Goal: Transaction & Acquisition: Purchase product/service

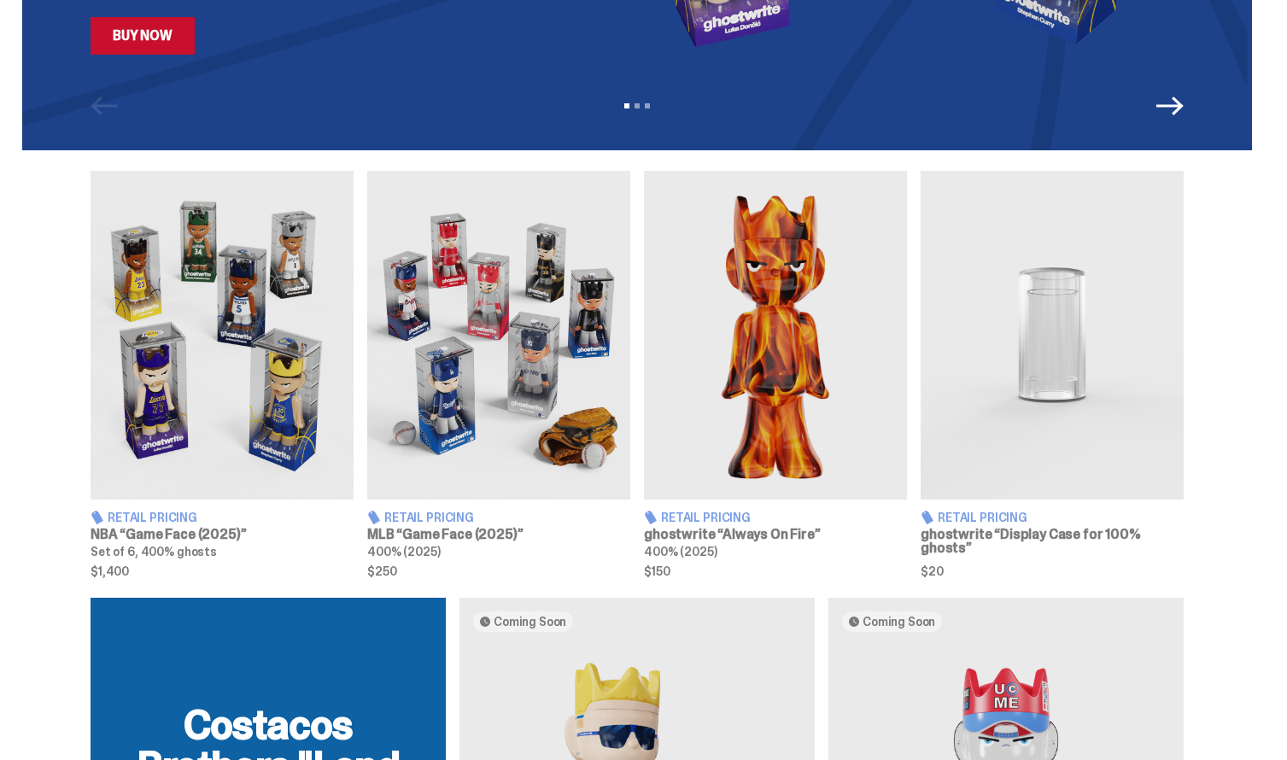
scroll to position [468, 0]
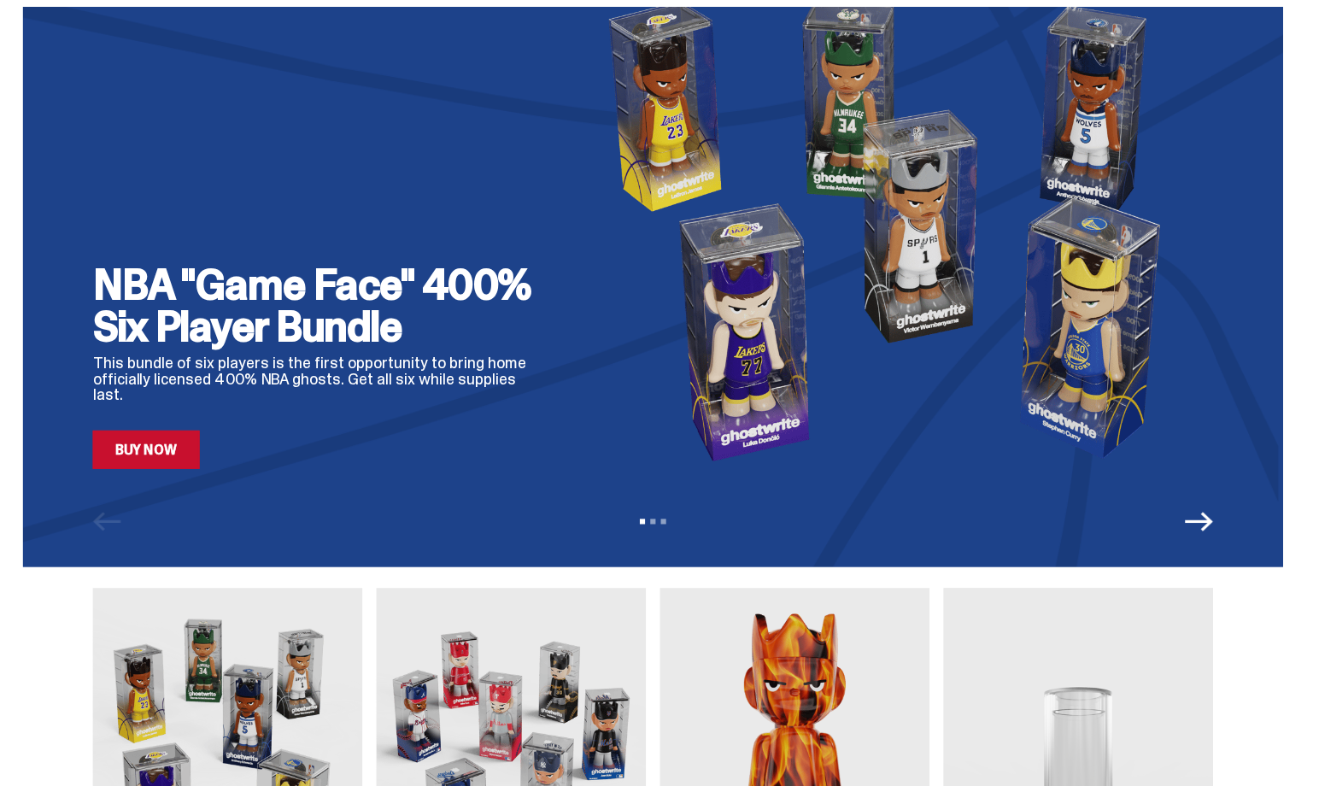
scroll to position [43, 0]
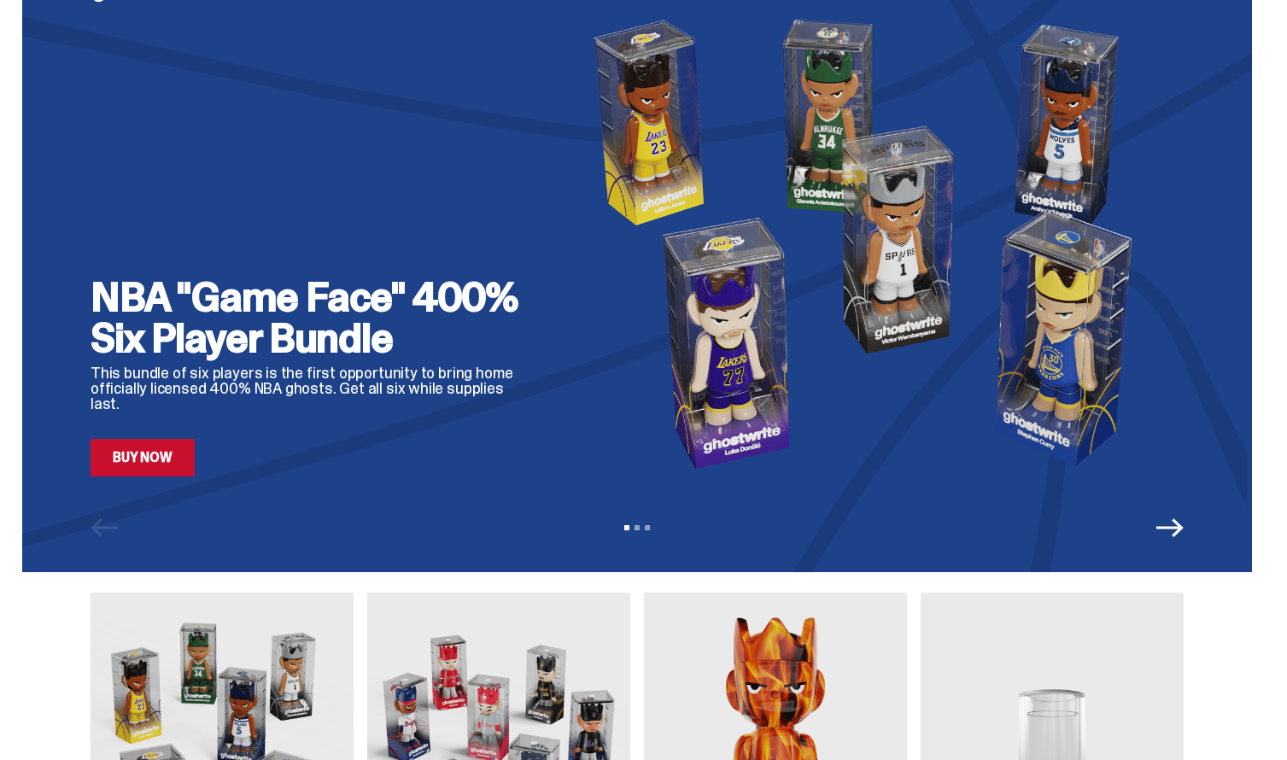
click at [1168, 525] on icon "Next" at bounding box center [1169, 527] width 27 height 27
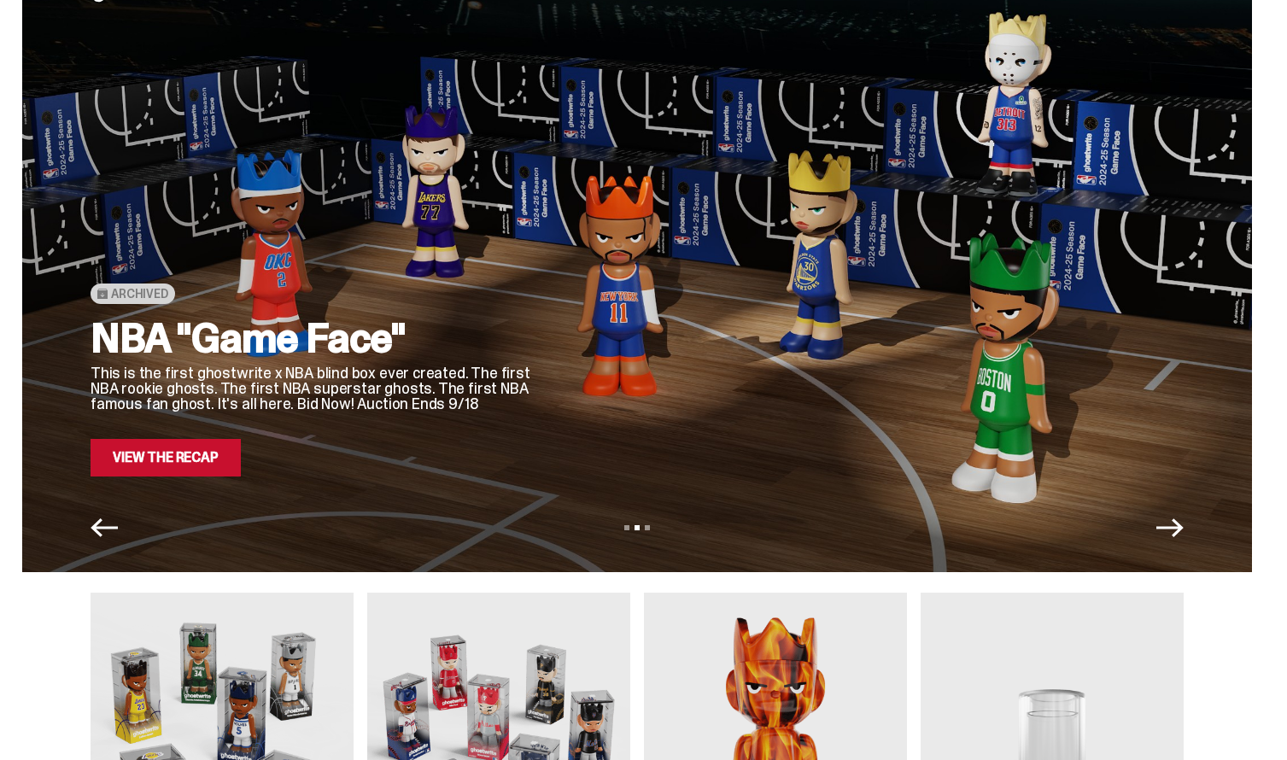
click at [1168, 525] on icon "Next" at bounding box center [1169, 527] width 27 height 27
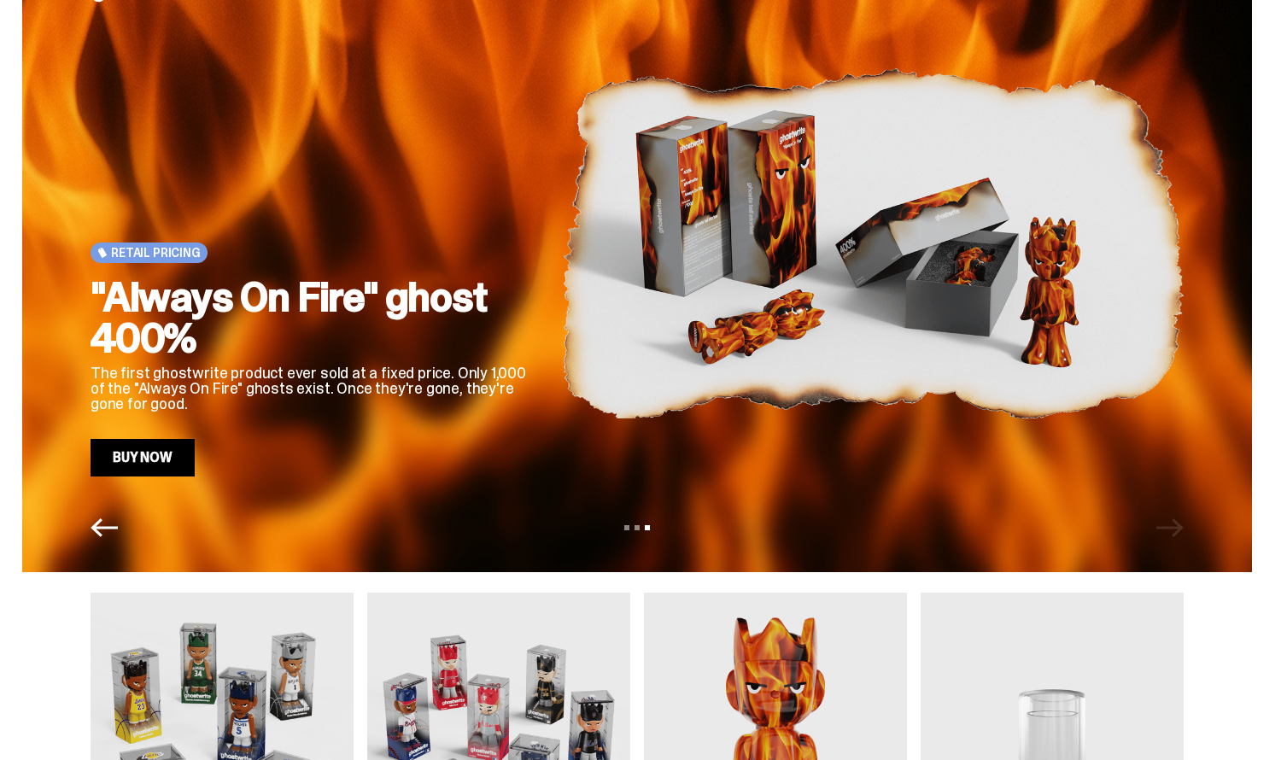
click at [98, 533] on icon "Previous" at bounding box center [104, 527] width 27 height 27
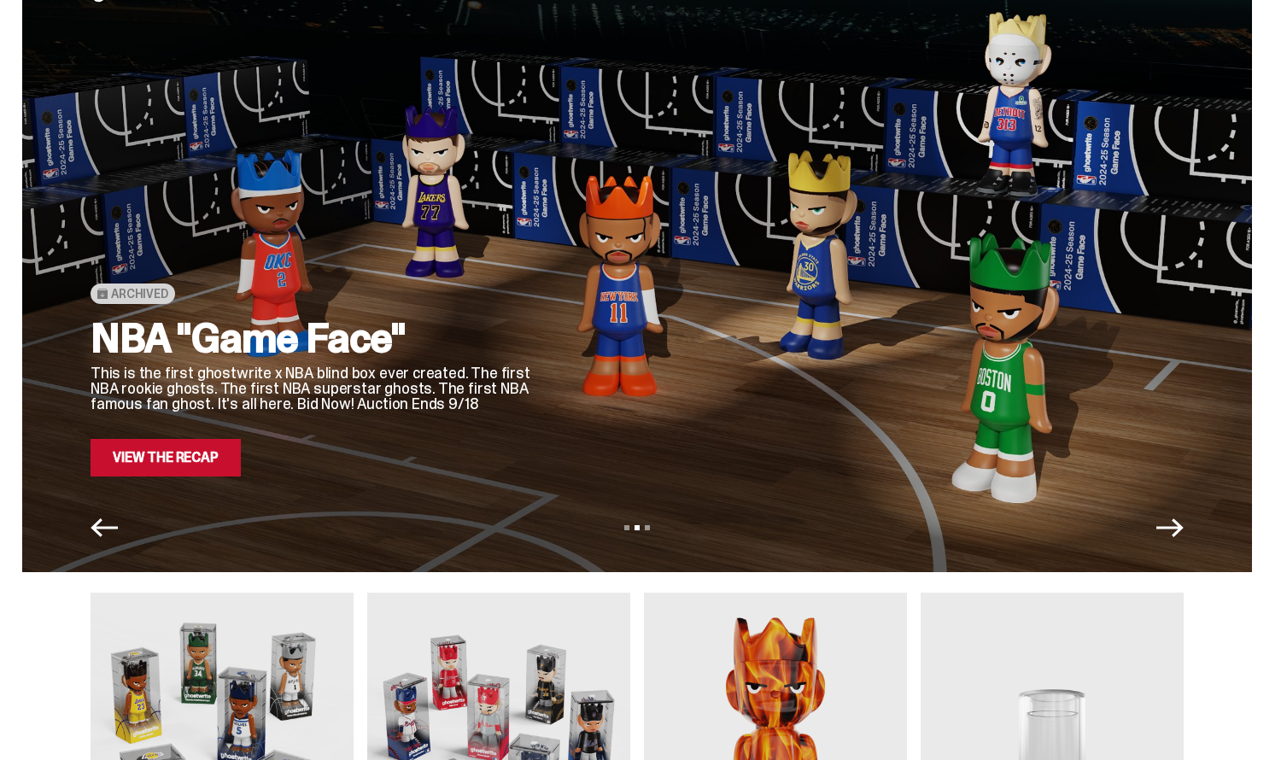
click at [1182, 528] on icon "Next" at bounding box center [1169, 527] width 27 height 19
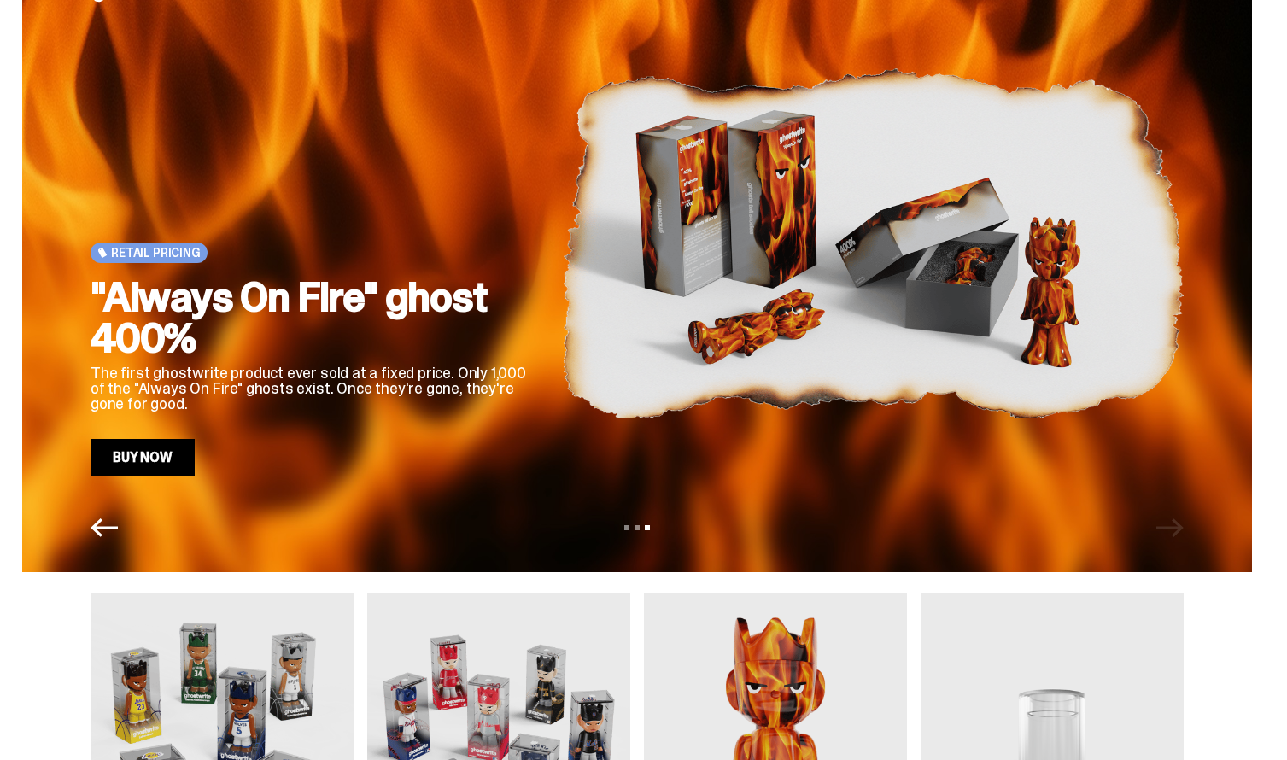
click at [101, 530] on icon "Previous" at bounding box center [104, 527] width 27 height 19
